Goal: Information Seeking & Learning: Understand process/instructions

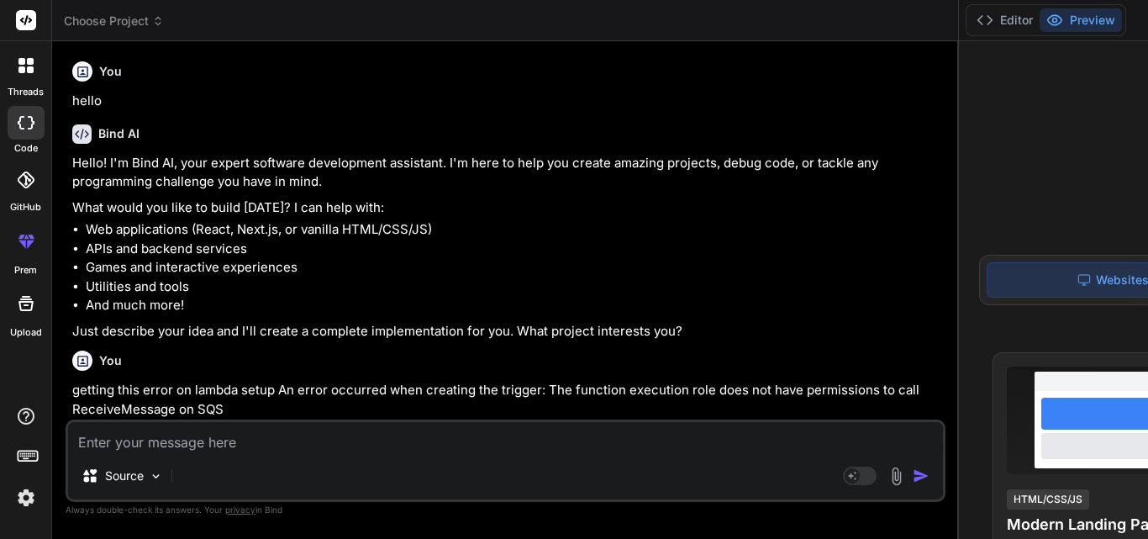
click at [248, 439] on textarea at bounding box center [505, 437] width 875 height 30
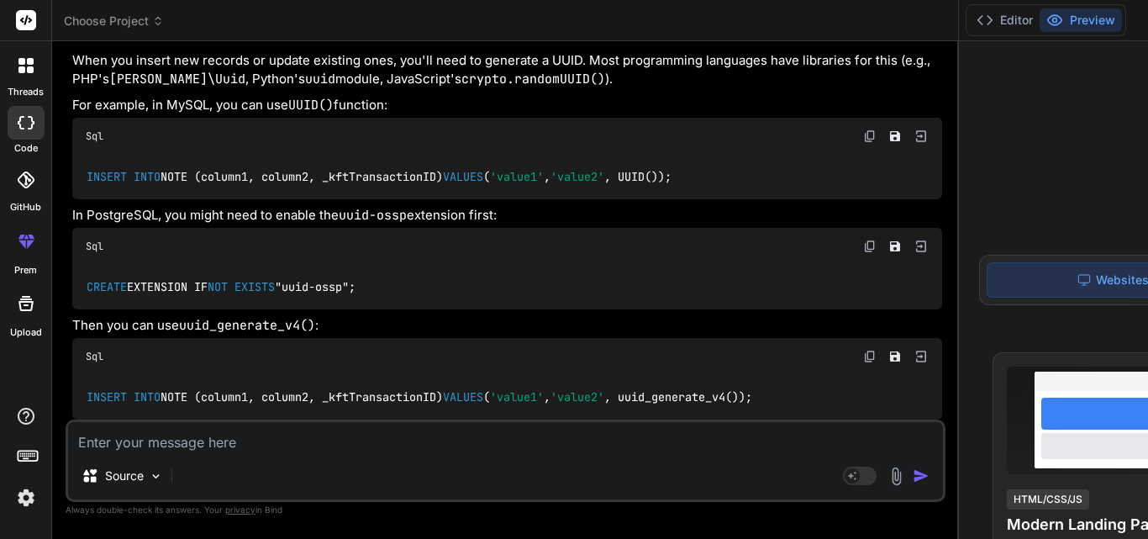
type textarea "h"
type textarea "x"
type textarea "ho"
type textarea "x"
type textarea "hoe"
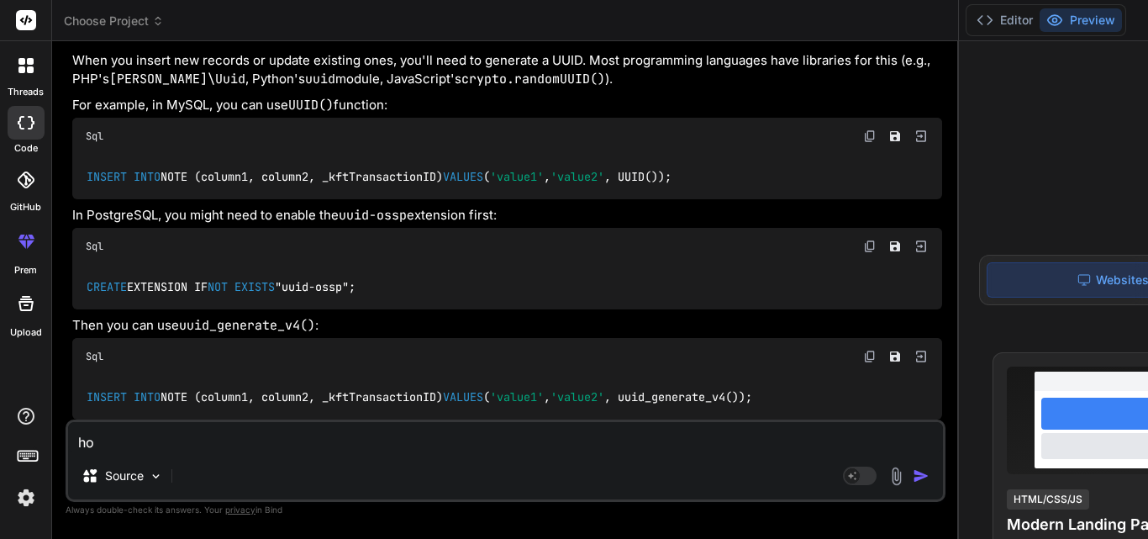
type textarea "x"
type textarea "hoe"
type textarea "x"
type textarea "hoe t"
type textarea "x"
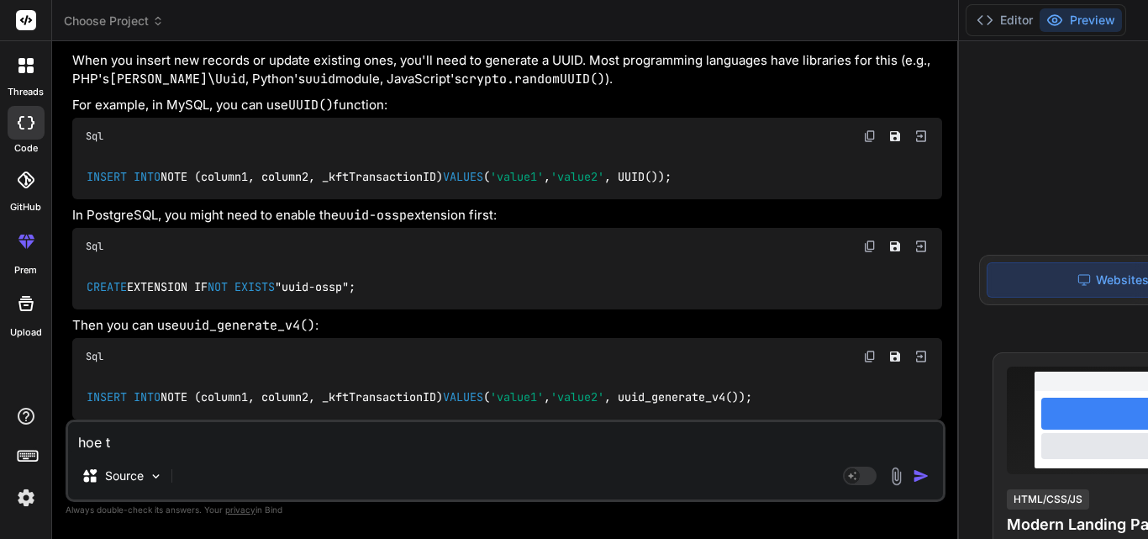
type textarea "hoe to"
type textarea "x"
type textarea "hoe to"
type textarea "x"
type textarea "hoe to g"
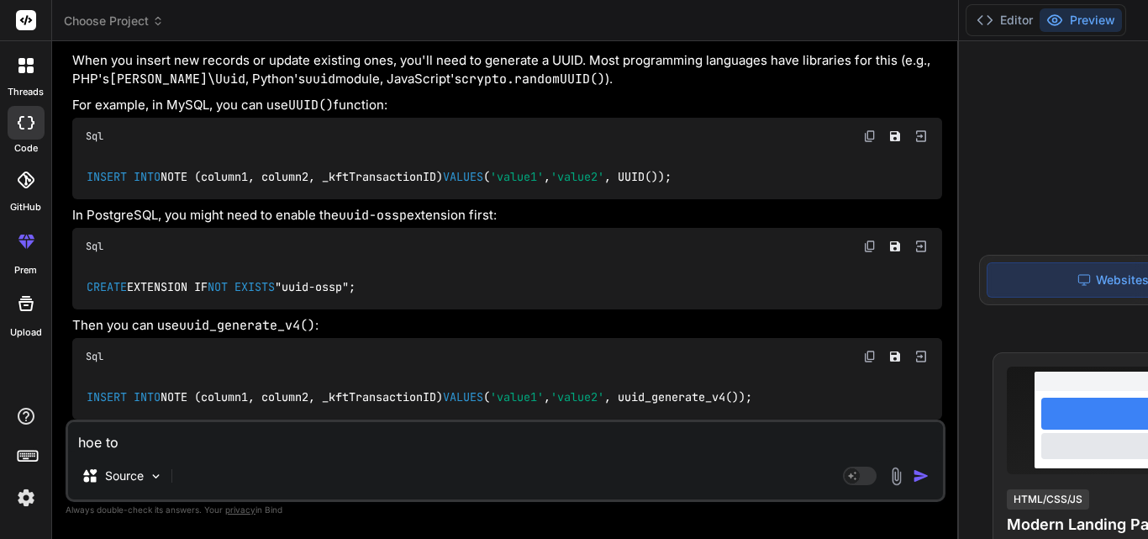
type textarea "x"
type textarea "hoe to ge"
type textarea "x"
type textarea "hoe to get"
type textarea "x"
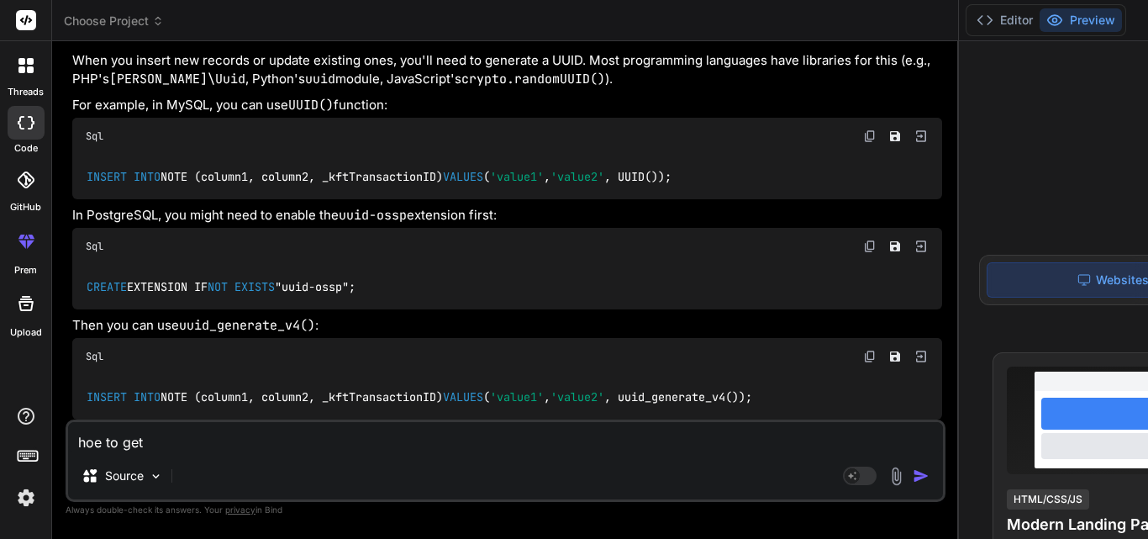
type textarea "hoe to get"
type textarea "x"
type textarea "hoe to get c"
type textarea "x"
type textarea "hoe to get ci"
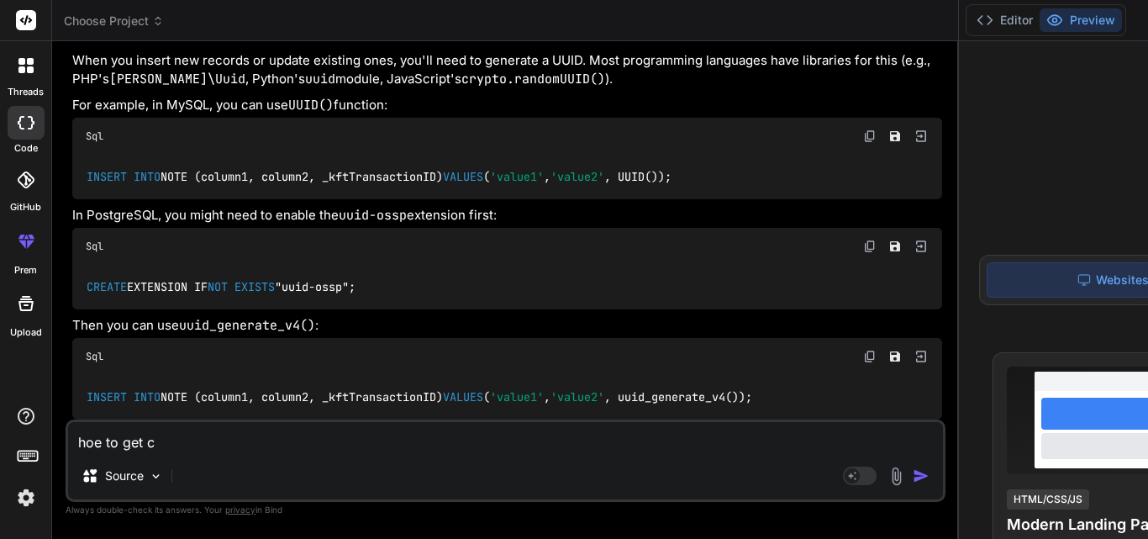
type textarea "x"
type textarea "hoe to get c"
type textarea "x"
type textarea "hoe to get"
type textarea "x"
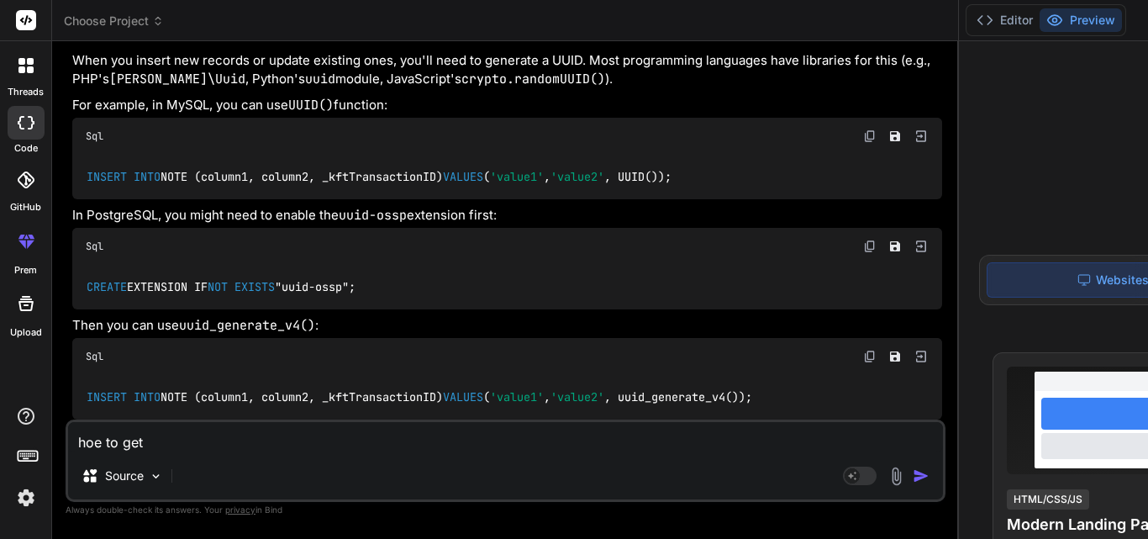
type textarea "hoe to get"
type textarea "x"
type textarea "hoe to ge"
type textarea "x"
type textarea "hoe to g"
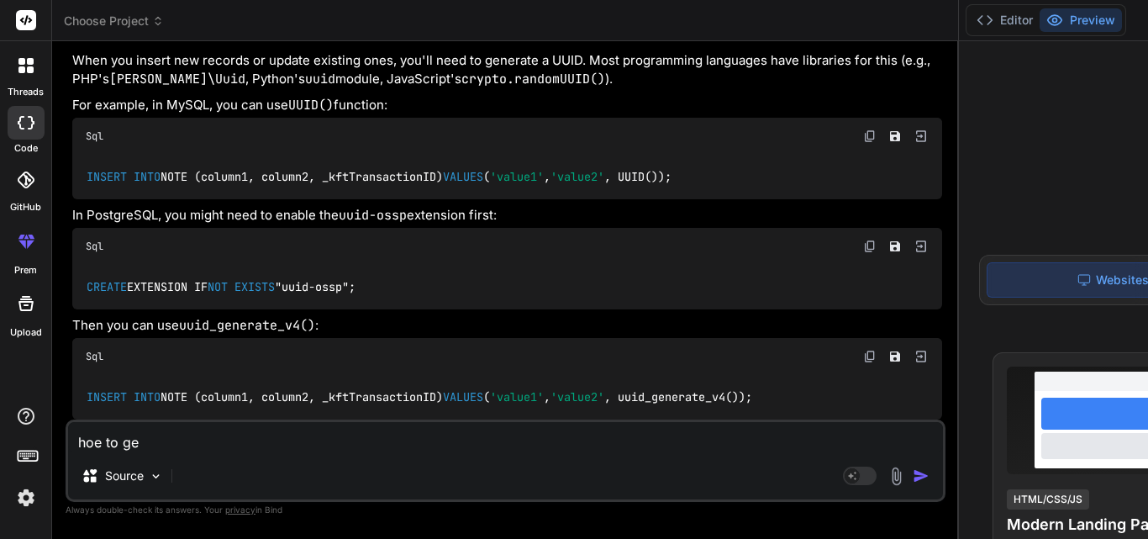
type textarea "x"
type textarea "hoe to"
type textarea "x"
type textarea "hoe to"
type textarea "x"
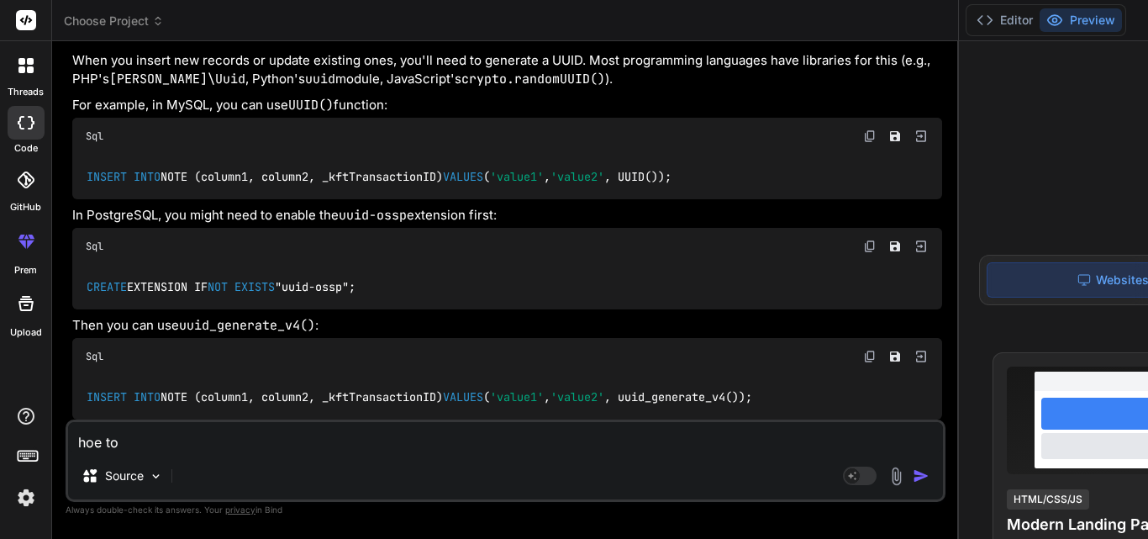
type textarea "hoe t"
type textarea "x"
type textarea "hoe"
type textarea "x"
type textarea "hoe"
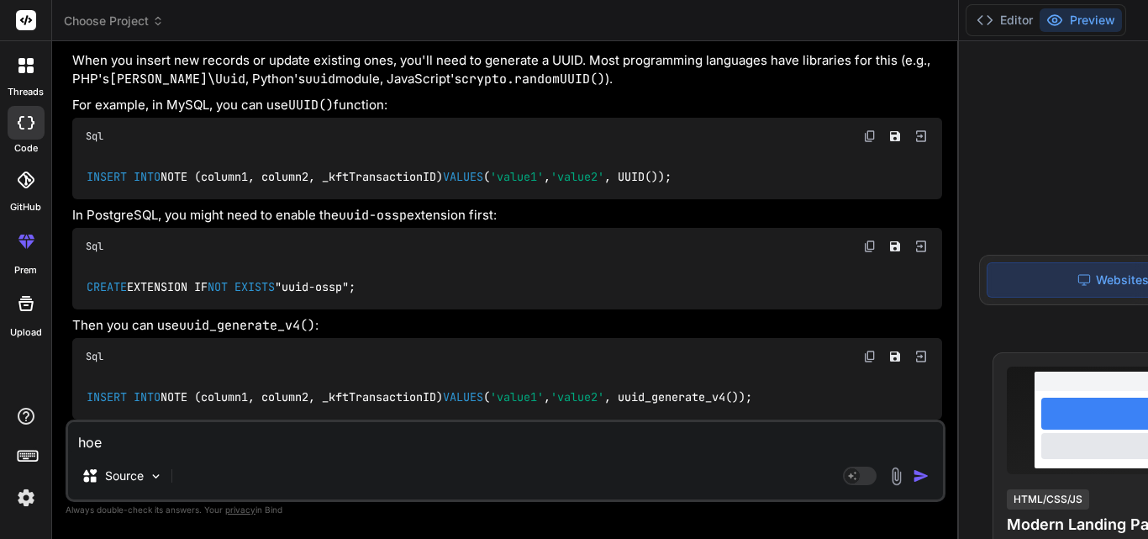
type textarea "x"
type textarea "ho"
type textarea "x"
type textarea "h"
type textarea "x"
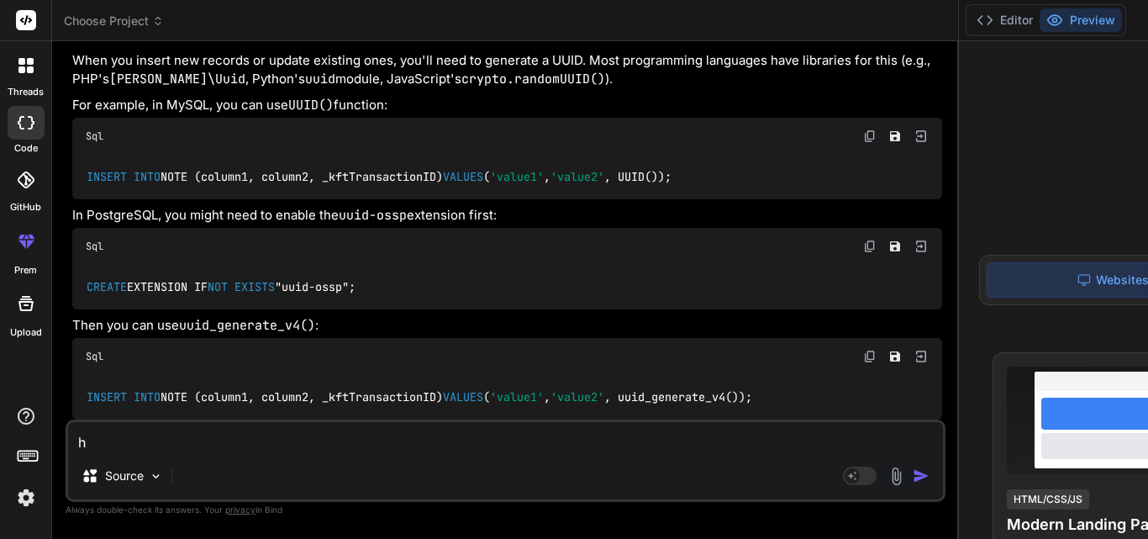
type textarea "x"
click at [210, 440] on textarea at bounding box center [505, 437] width 875 height 30
type textarea "g"
type textarea "x"
type textarea "gi"
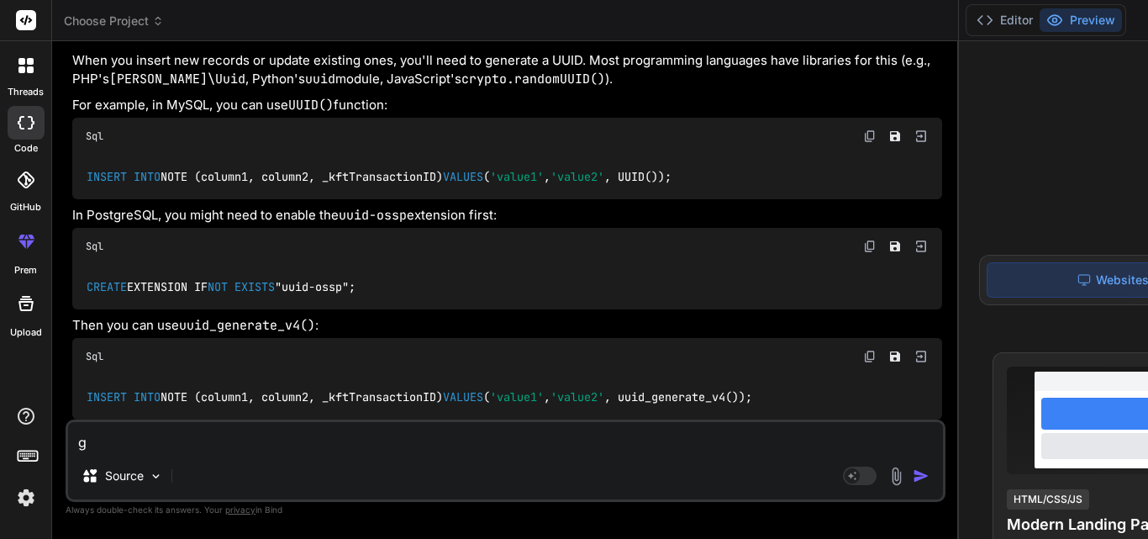
type textarea "x"
type textarea "giv"
type textarea "x"
type textarea "give"
type textarea "x"
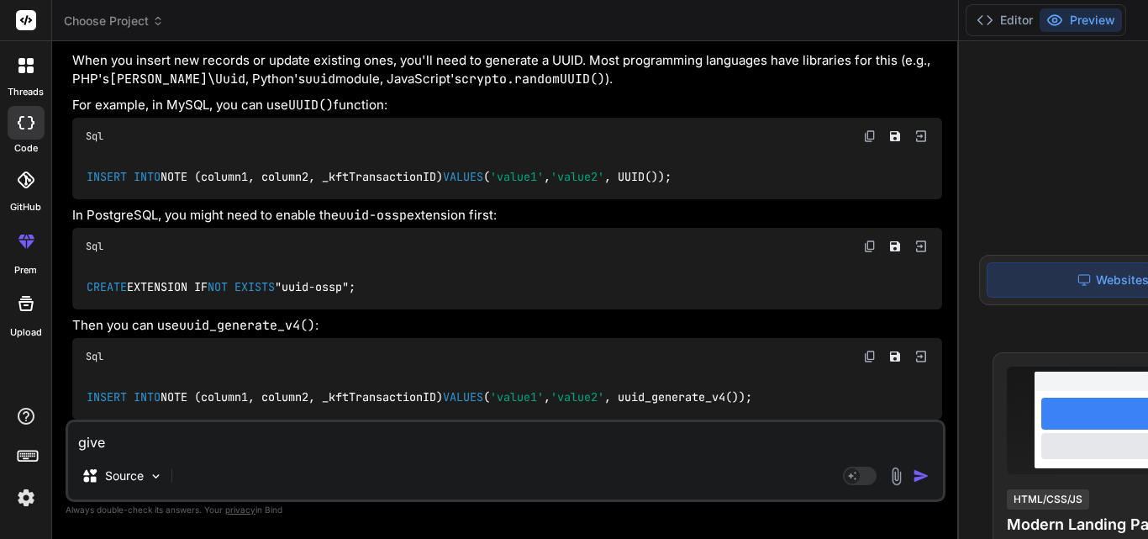
type textarea "give"
type textarea "x"
type textarea "give a"
type textarea "x"
type textarea "give a"
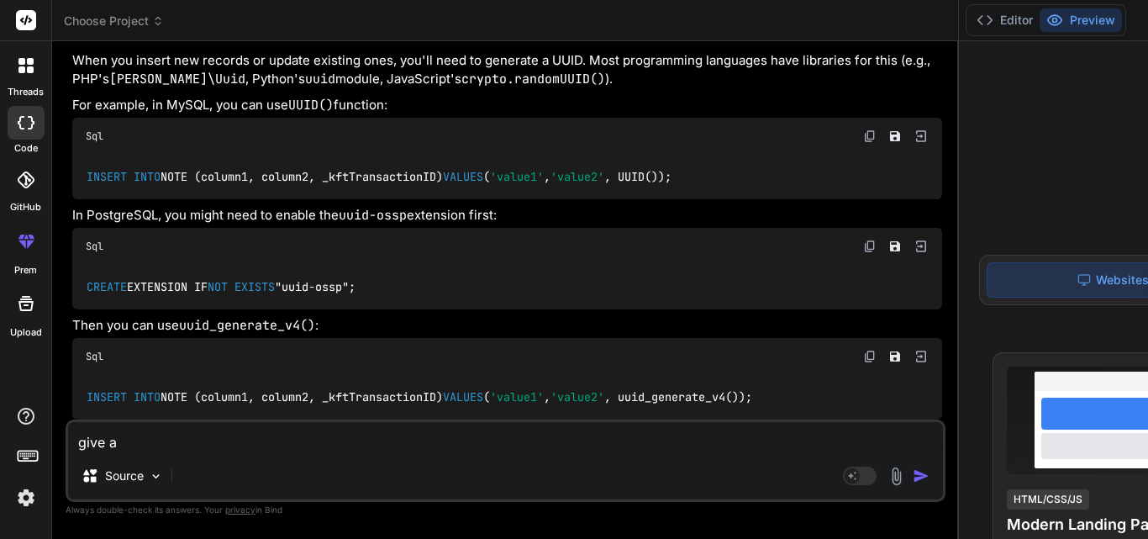
type textarea "x"
type textarea "give a f"
type textarea "x"
type textarea "give a fr"
type textarea "x"
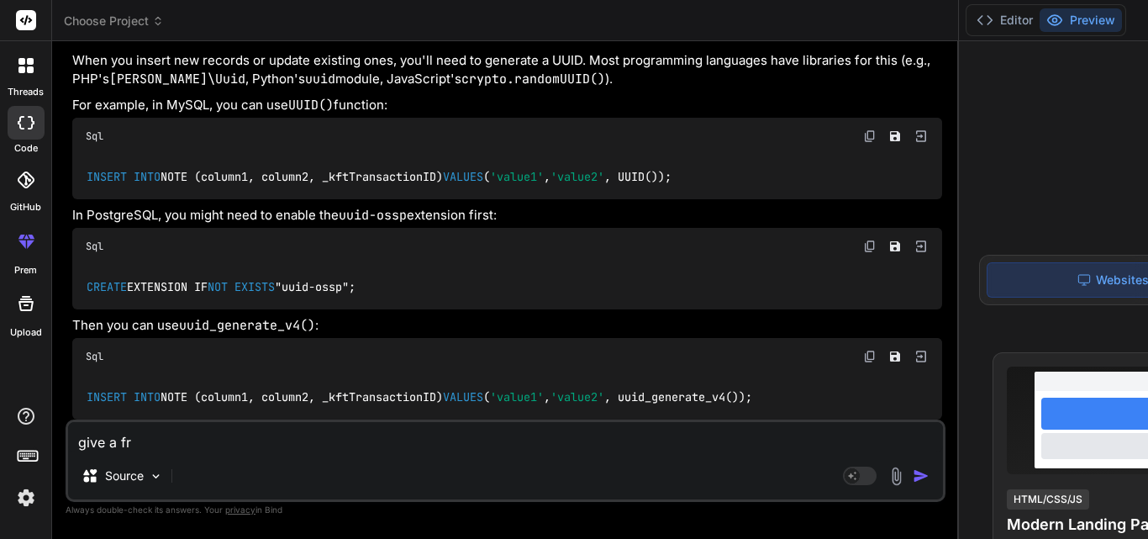
type textarea "give a f"
type textarea "x"
type textarea "give a fo"
type textarea "x"
type textarea "give a for"
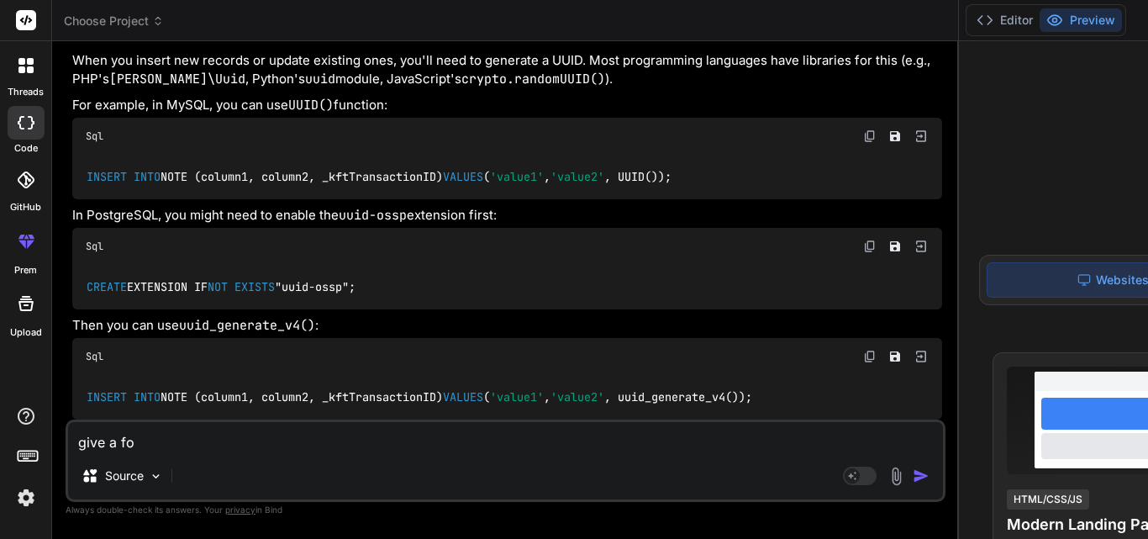
type textarea "x"
type textarea "give a form"
type textarea "x"
type textarea "give a form"
type textarea "x"
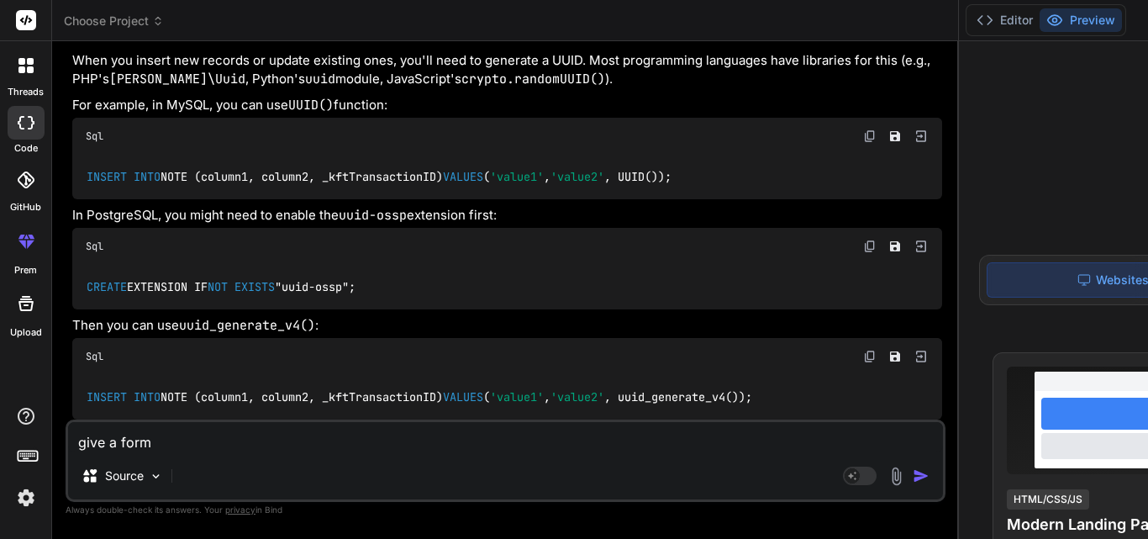
type textarea "give a form i"
type textarea "x"
type textarea "give a form in"
type textarea "x"
type textarea "give a form inp"
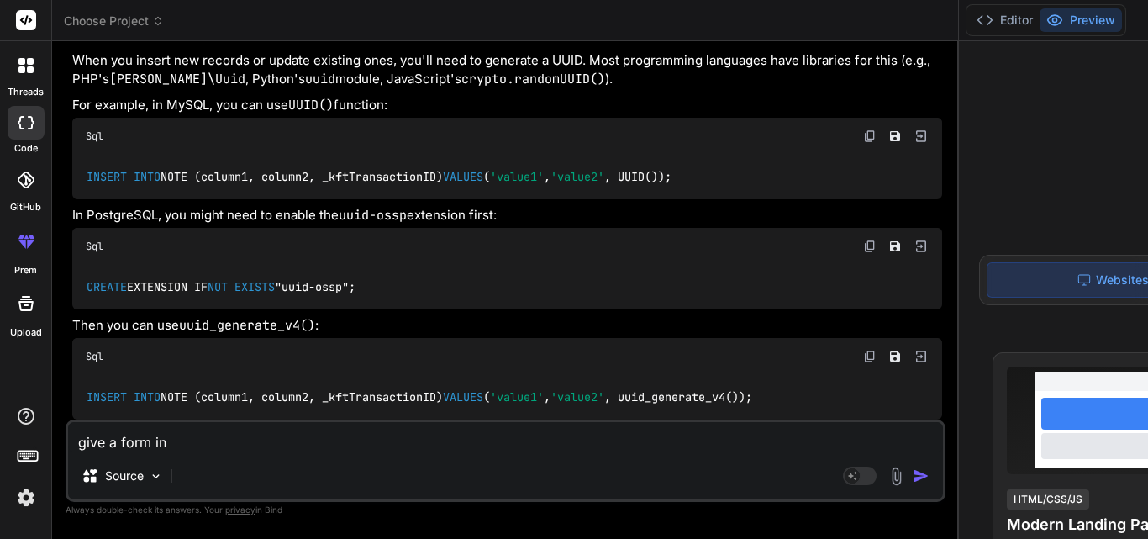
type textarea "x"
type textarea "give a form inpu"
type textarea "x"
type textarea "give a form input"
type textarea "x"
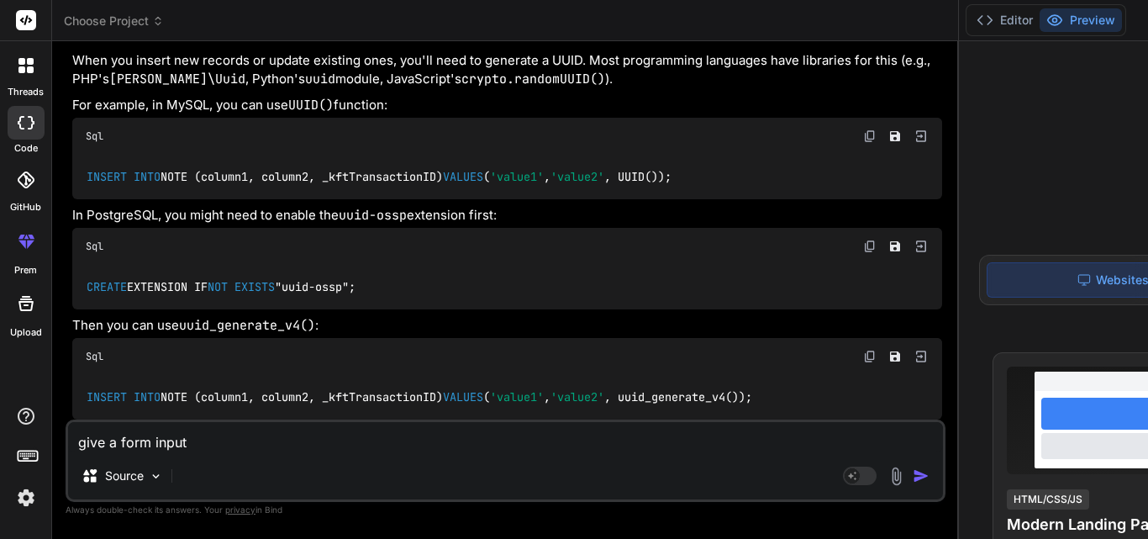
type textarea "give a form input"
type textarea "x"
type textarea "give a form input t"
type textarea "x"
type textarea "give a form input ty"
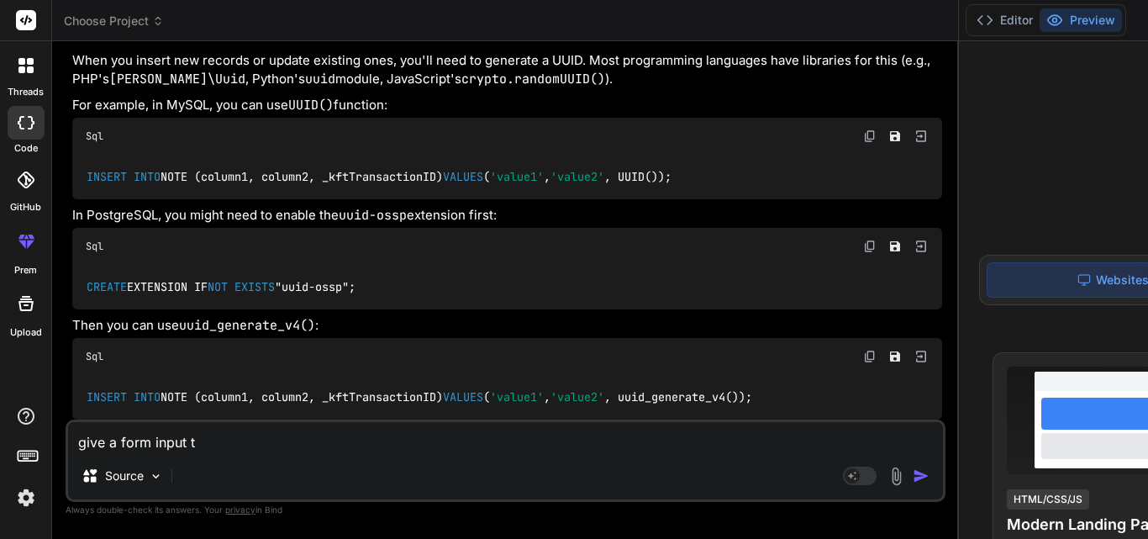
type textarea "x"
type textarea "give a form input typ"
type textarea "x"
type textarea "give a form input type"
type textarea "x"
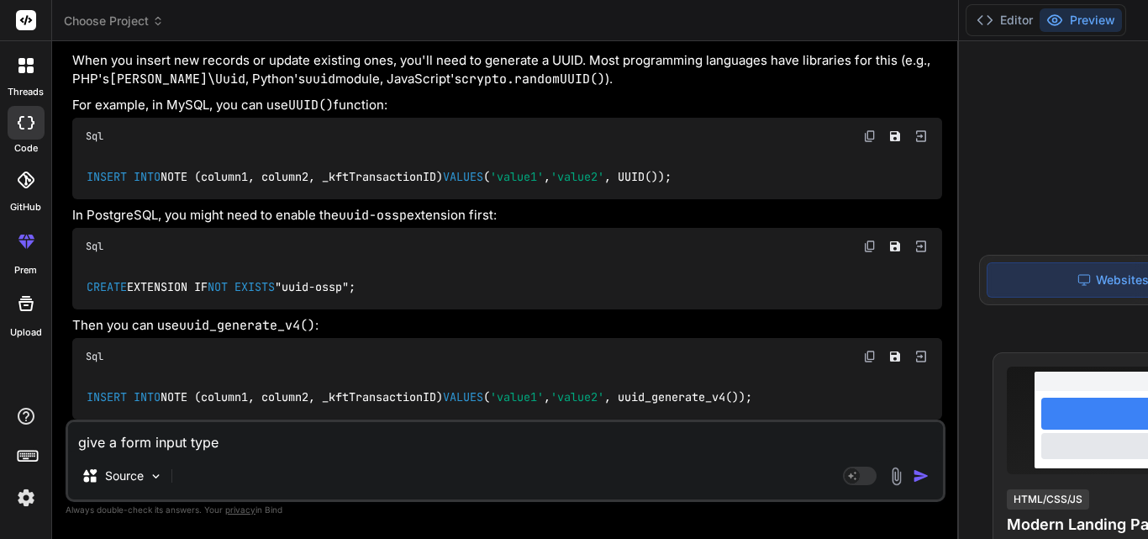
type textarea "give a form input type"
type textarea "x"
type textarea "give a form input type t"
type textarea "x"
type textarea "give a form input type te"
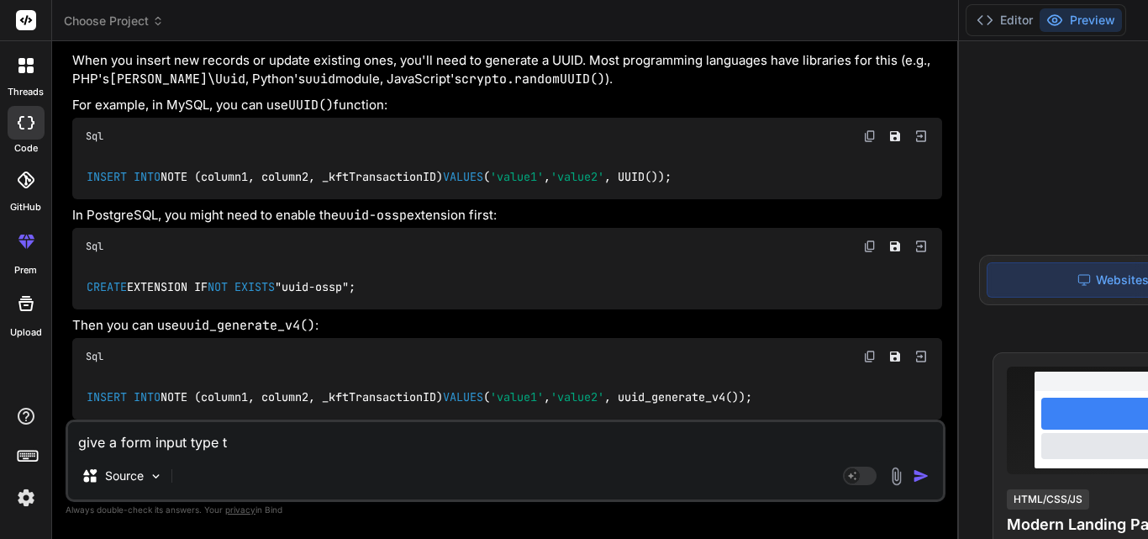
type textarea "x"
type textarea "give a form input type tex"
type textarea "x"
type textarea "give a form input type text"
type textarea "x"
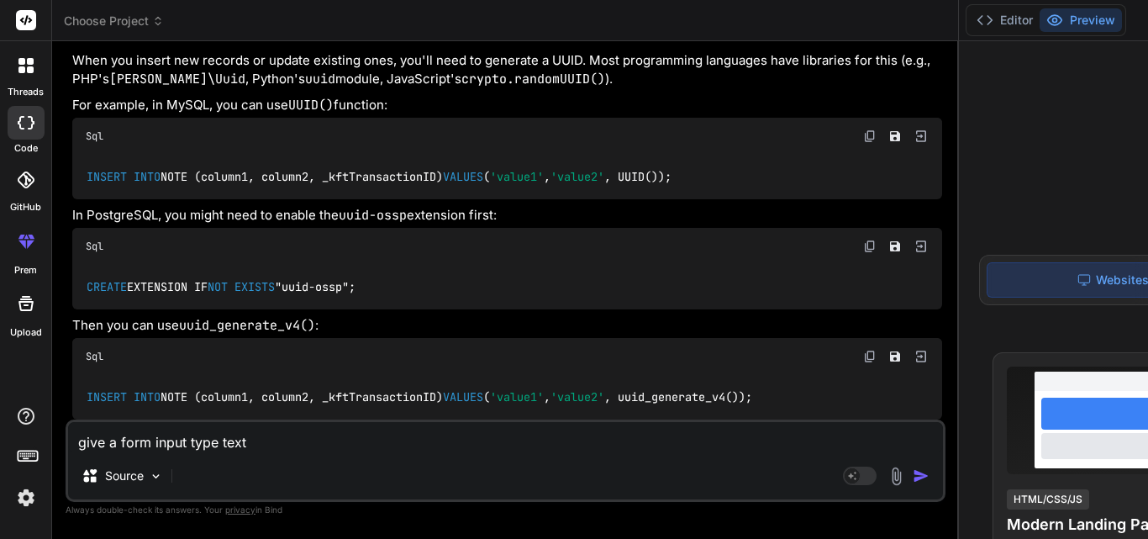
type textarea "give a form input type text"
type textarea "x"
type textarea "give a form input type text t"
type textarea "x"
type textarea "give a form input type text th"
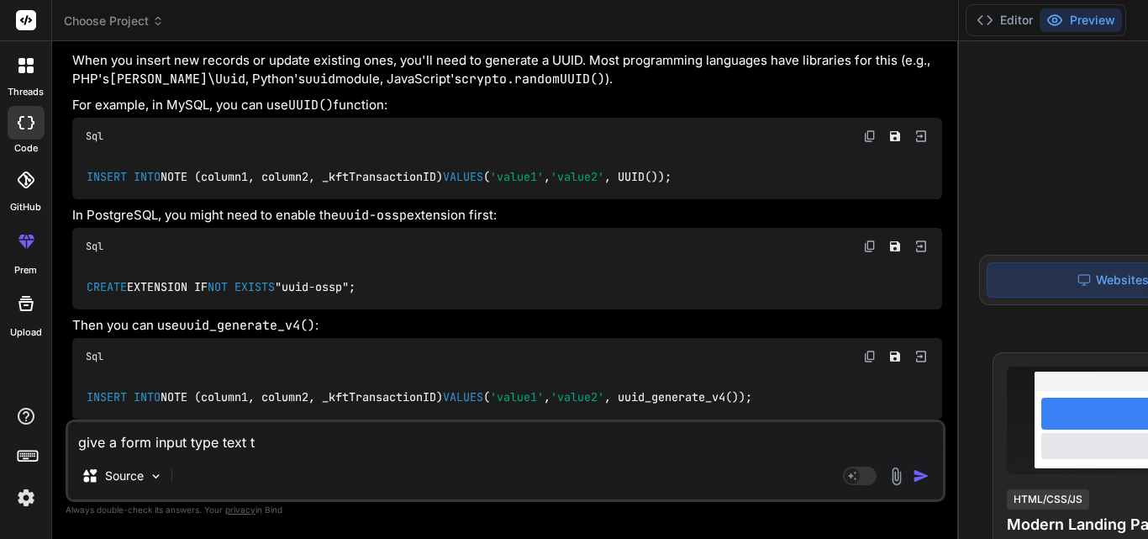
type textarea "x"
type textarea "give a form input type text tha"
type textarea "x"
type textarea "give a form input type text that"
type textarea "x"
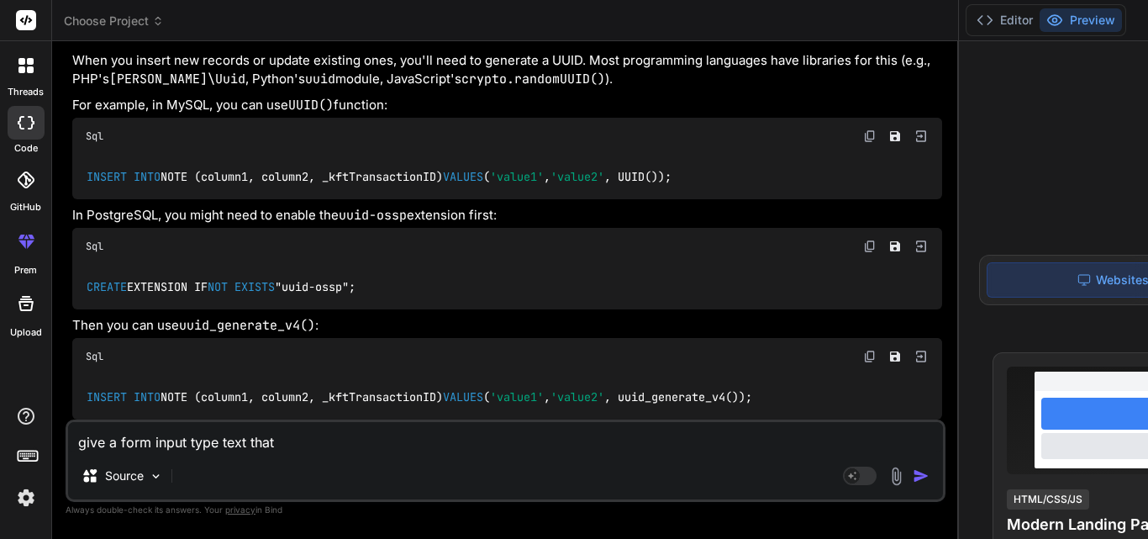
type textarea "give a form input type text that"
type textarea "x"
type textarea "give a form input type text that i"
type textarea "x"
type textarea "give a form input type text that i"
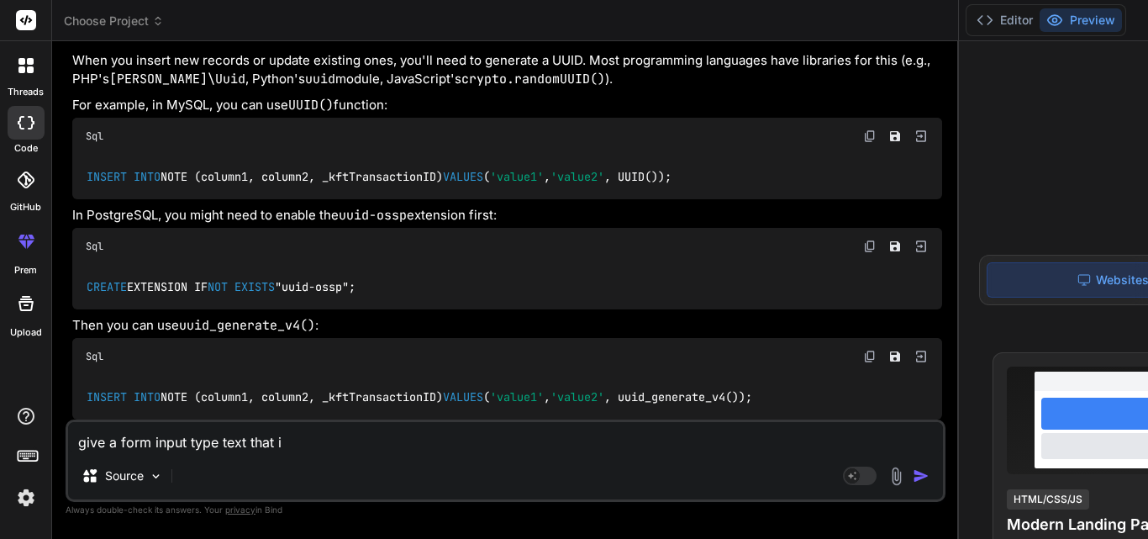
type textarea "x"
type textarea "give a form input type text that i c"
type textarea "x"
type textarea "give a form input type text that i ca"
type textarea "x"
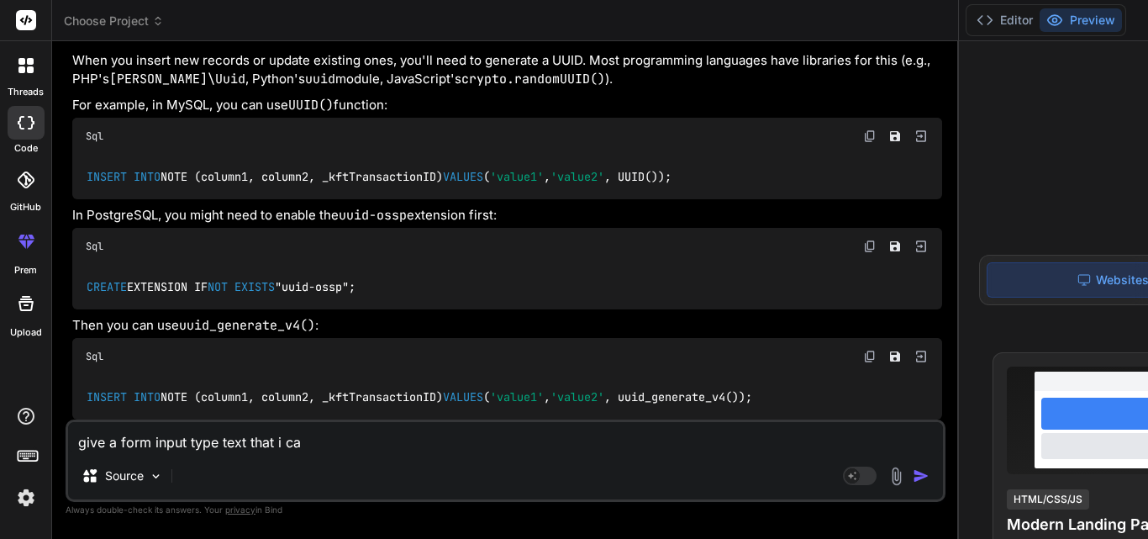
type textarea "give a form input type text that i can"
type textarea "x"
type textarea "give a form input type text that i can"
type textarea "x"
type textarea "give a form input type text that i can s"
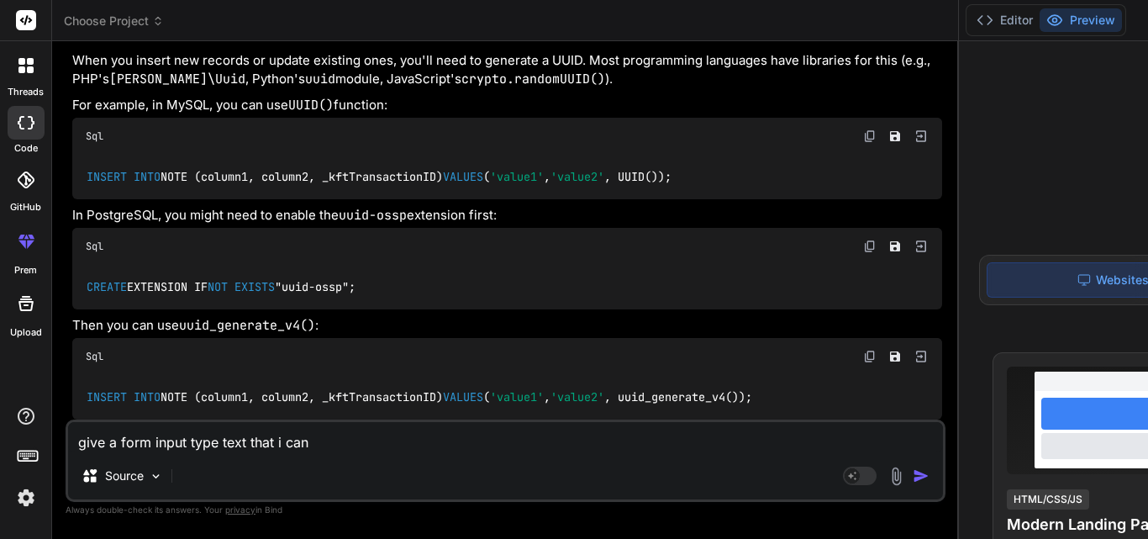
type textarea "x"
type textarea "give a form input type text that i can se"
type textarea "x"
type textarea "give a form input type text that i can sen"
type textarea "x"
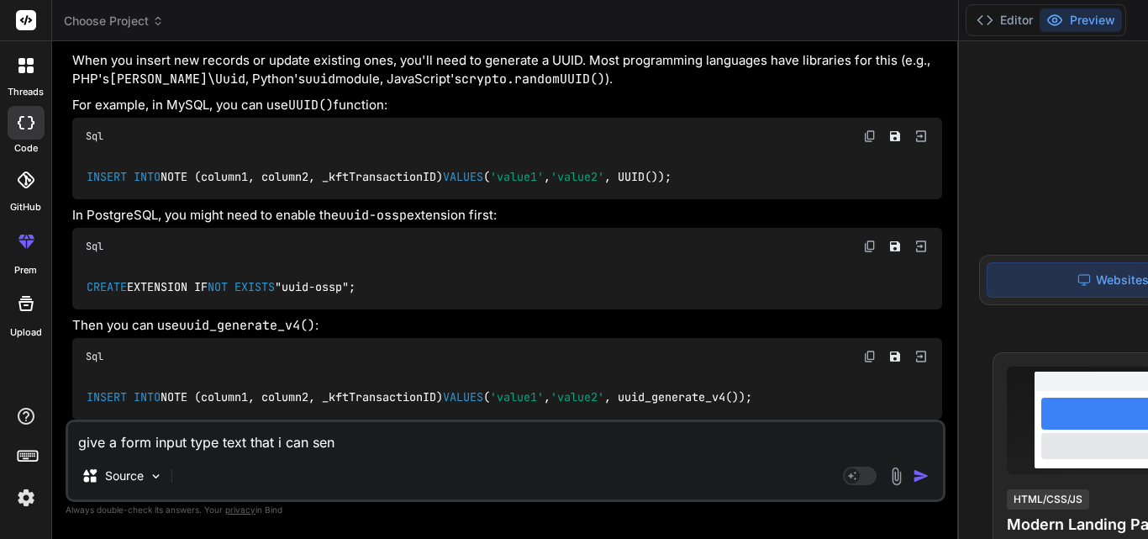
type textarea "give a form input type text that i can send"
type textarea "x"
type textarea "give a form input type text that i can send"
type textarea "x"
type textarea "give a form input type text that i can send v"
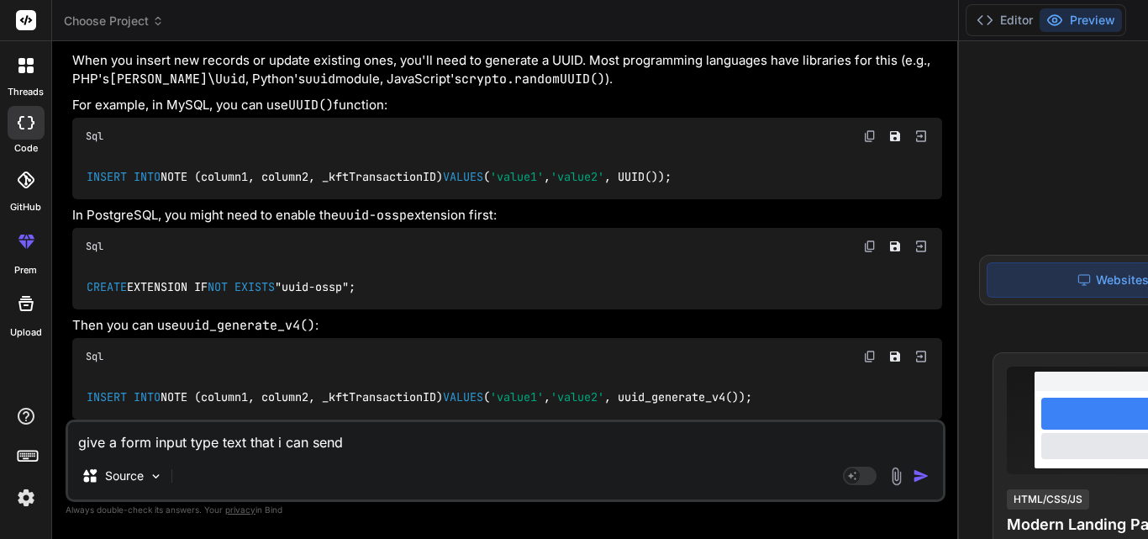
type textarea "x"
type textarea "give a form input type text that i can send va"
type textarea "x"
type textarea "give a form input type text that i can send val"
type textarea "x"
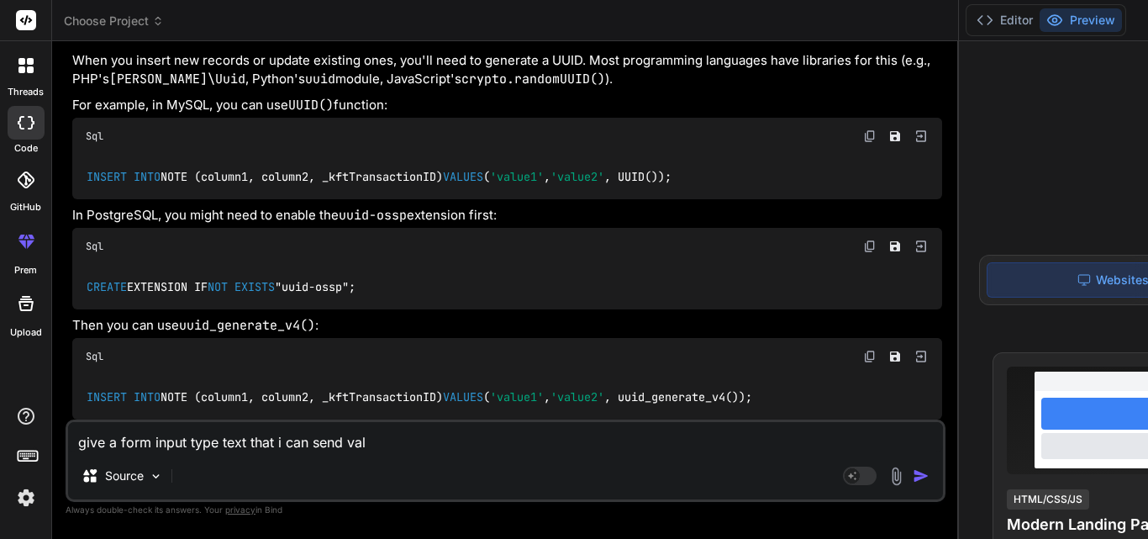
type textarea "give a form input type text that i can send valu"
type textarea "x"
type textarea "give a form input type text that i can send valuer"
type textarea "x"
type textarea "give a form input type text that i can send valuer"
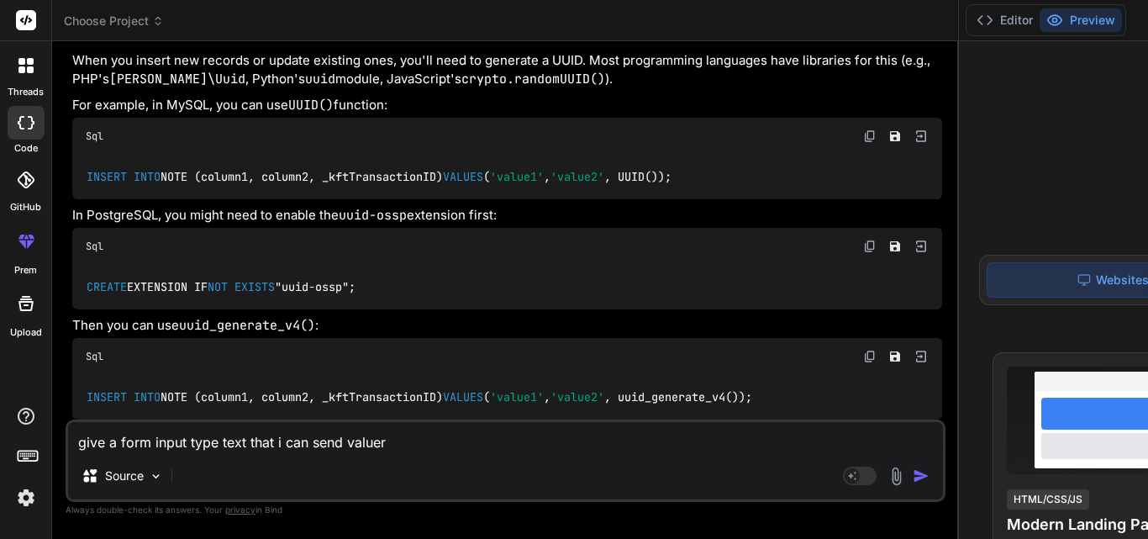
type textarea "x"
type textarea "give a form input type text that i can send valuer"
type textarea "x"
type textarea "give a form input type text that i can send value"
type textarea "x"
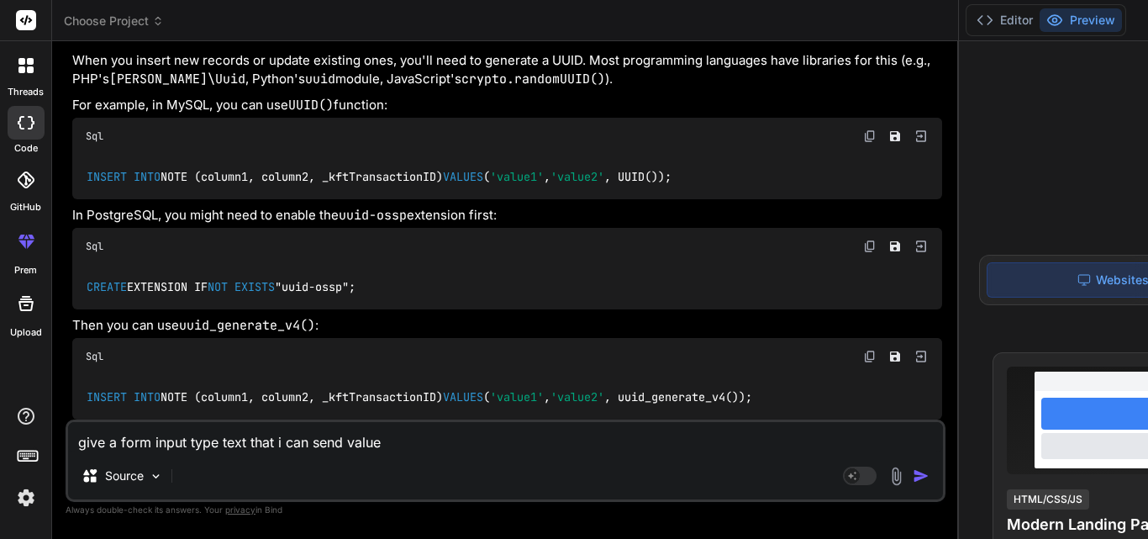
type textarea "give a form input type text that i can send value"
type textarea "x"
type textarea "give a form input type text that i can send value a"
type textarea "x"
type textarea "give a form input type text that i can send value an"
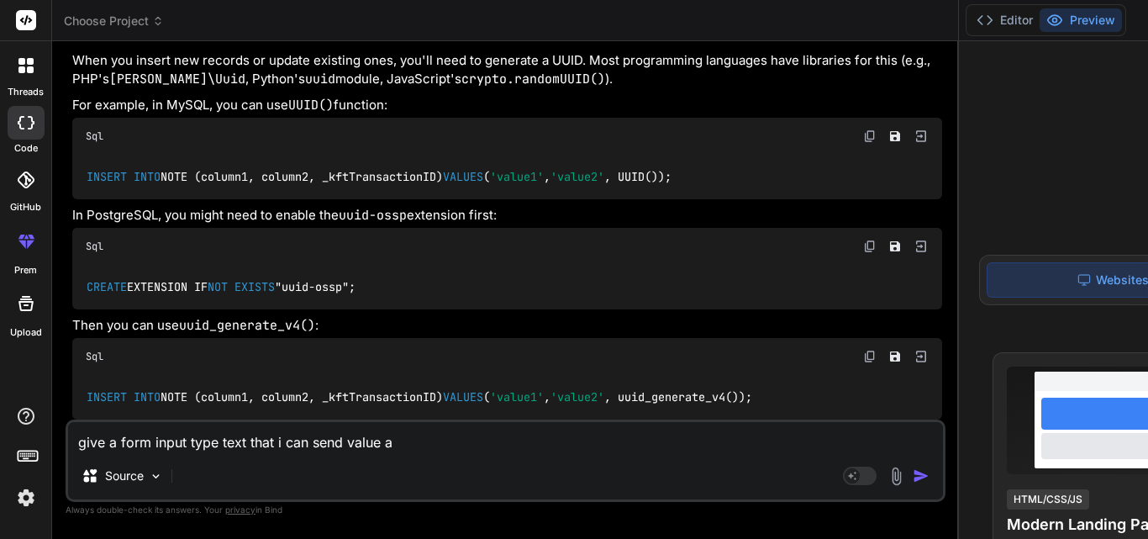
type textarea "x"
type textarea "give a form input type text that i can send value and"
type textarea "x"
type textarea "give a form input type text that i can send value and"
type textarea "x"
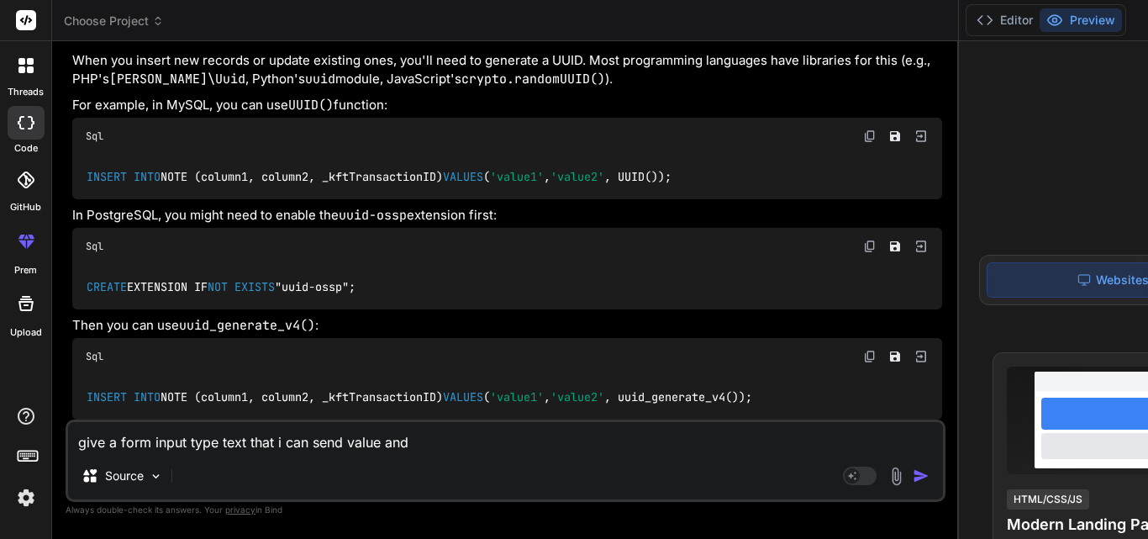
type textarea "give a form input type text that i can send value and i"
type textarea "x"
type textarea "give a form input type text that i can send value and id"
type textarea "x"
type textarea "give a form input type text that i can send value and id"
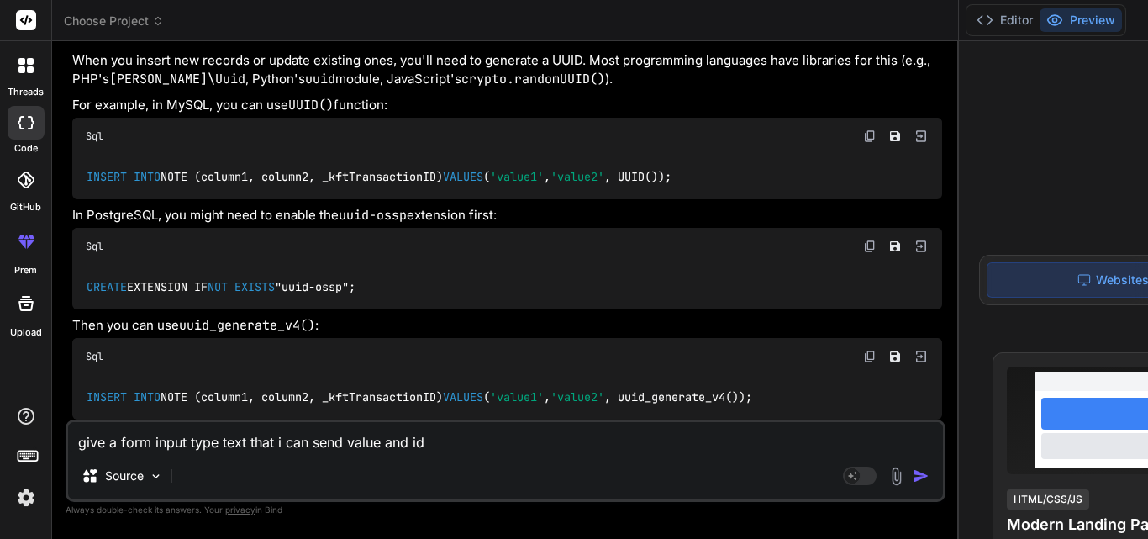
type textarea "x"
type textarea "give a form input type text that i can send value and id a"
type textarea "x"
type textarea "give a form input type text that i can send value and id at"
type textarea "x"
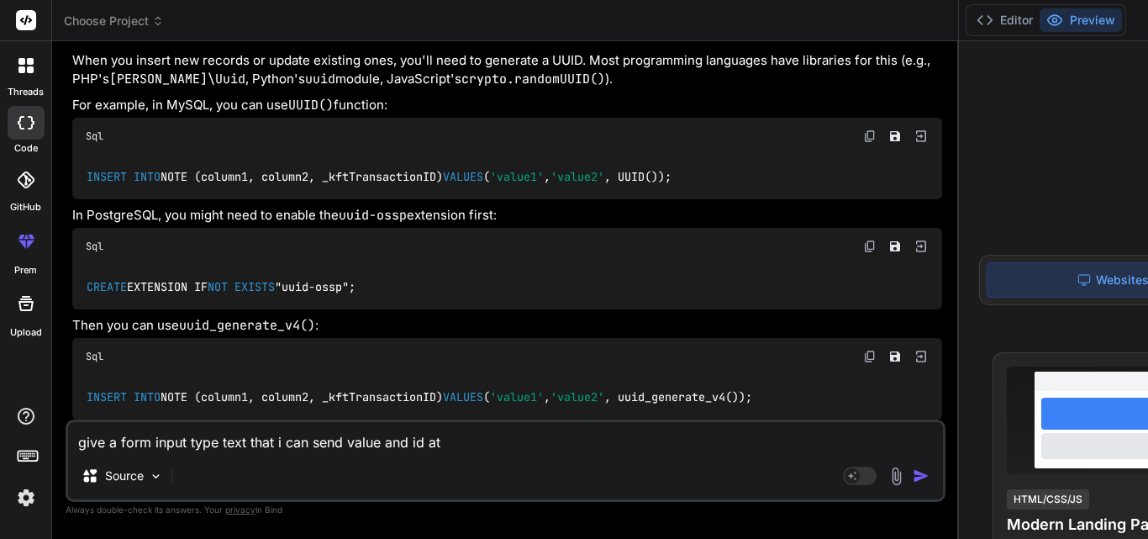
type textarea "give a form input type text that i can send value and id ata"
type textarea "x"
type textarea "give a form input type text that i can send value and id ata"
type textarea "x"
type textarea "give a form input type text that i can send value and id ata a"
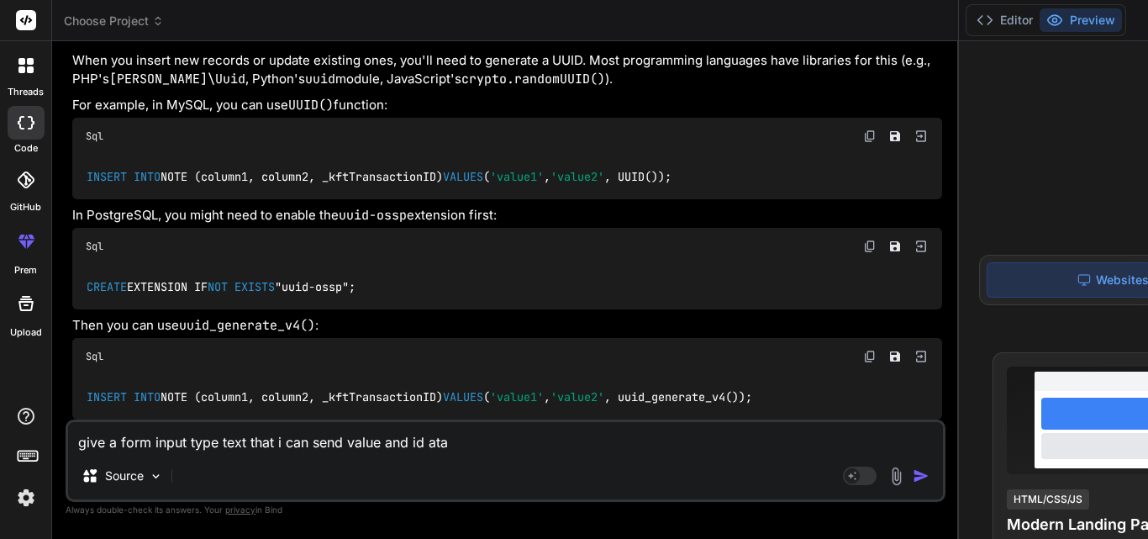
type textarea "x"
type textarea "give a form input type text that i can send value and id ata a"
type textarea "x"
type textarea "give a form input type text that i can send value and id ata a"
type textarea "x"
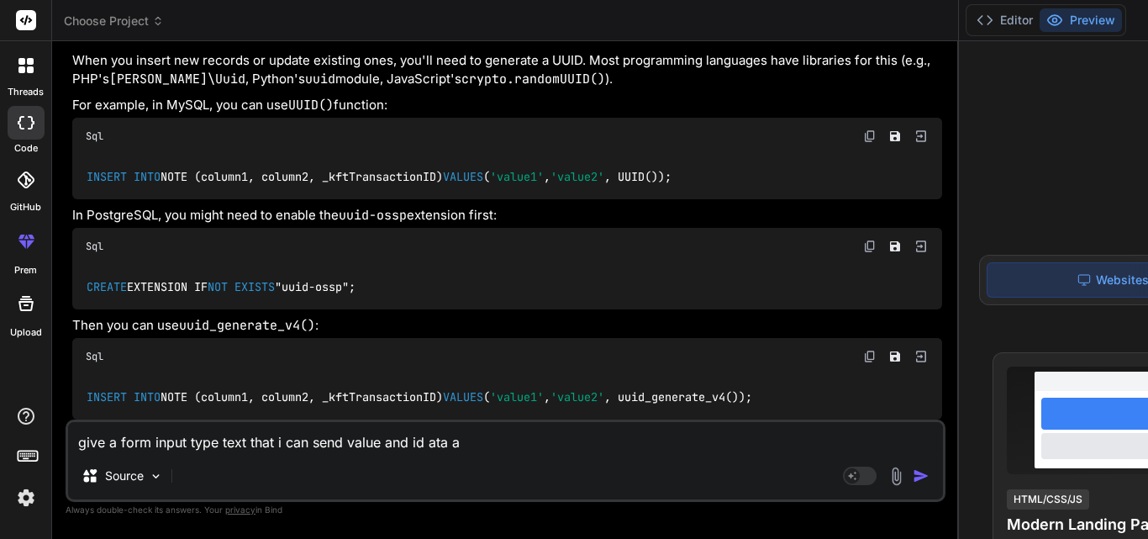
type textarea "give a form input type text that i can send value and id ata"
type textarea "x"
type textarea "give a form input type text that i can send value and id ata"
type textarea "x"
type textarea "give a form input type text that i can send value and id at"
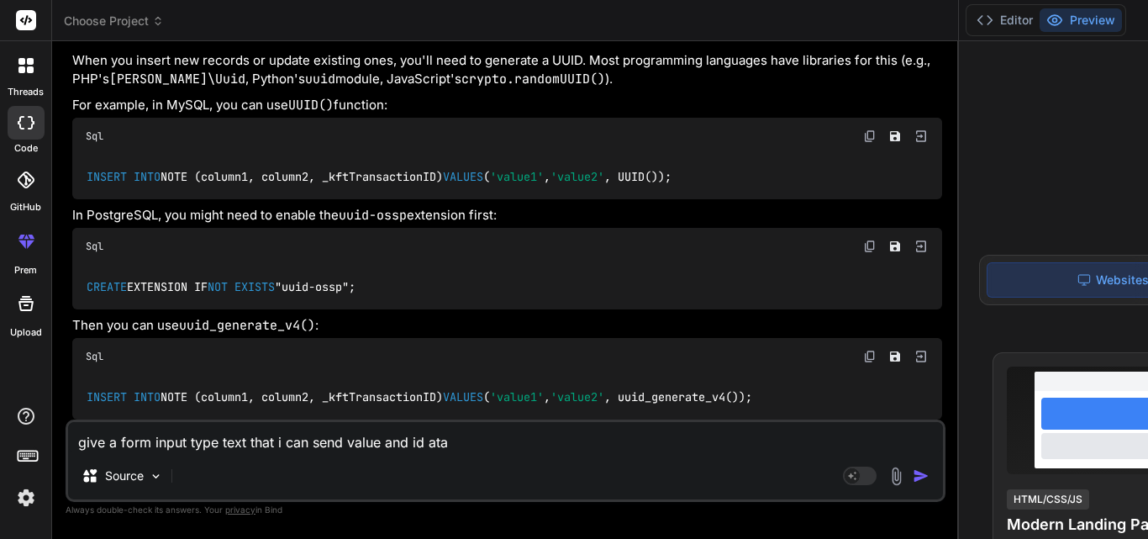
type textarea "x"
type textarea "give a form input type text that i can send value and id at"
type textarea "x"
type textarea "give a form input type text that i can send value and id at a"
type textarea "x"
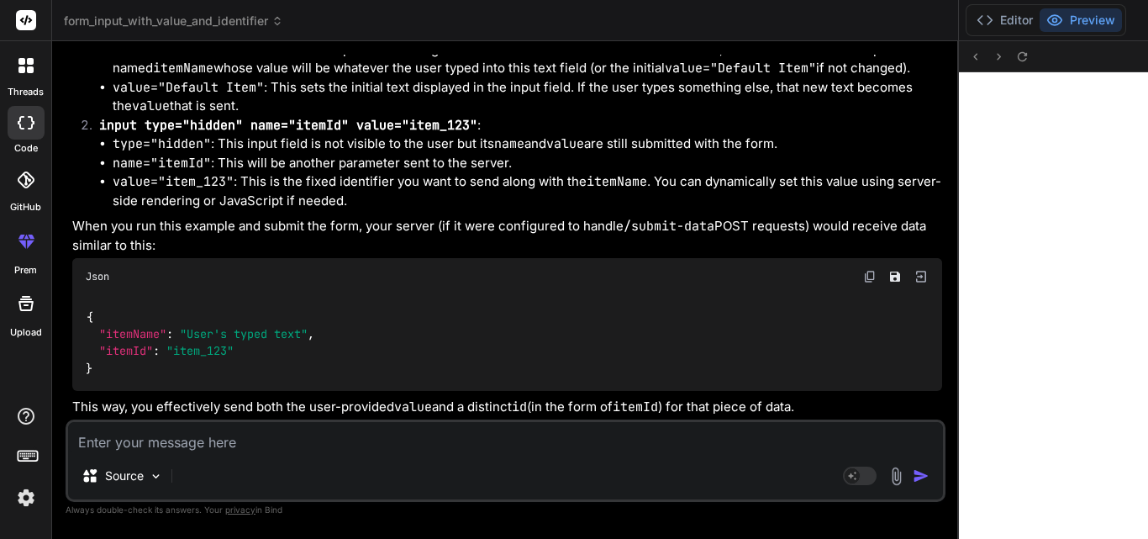
scroll to position [814, 0]
click at [976, 18] on icon at bounding box center [984, 20] width 17 height 17
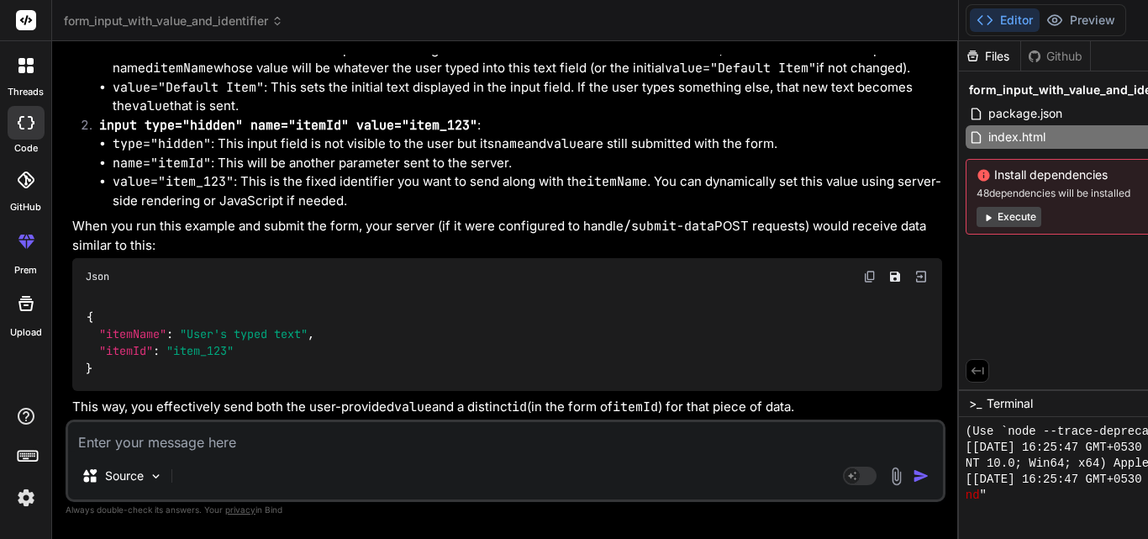
click at [976, 18] on icon at bounding box center [984, 20] width 17 height 17
